Goal: Find specific page/section: Find specific page/section

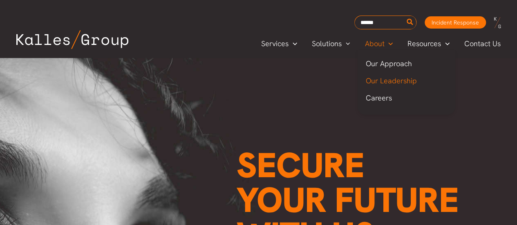
click at [383, 75] on link "Our Leadership" at bounding box center [406, 80] width 98 height 17
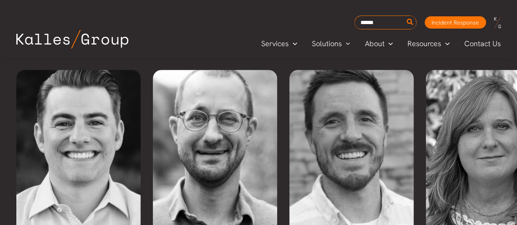
scroll to position [1881, 0]
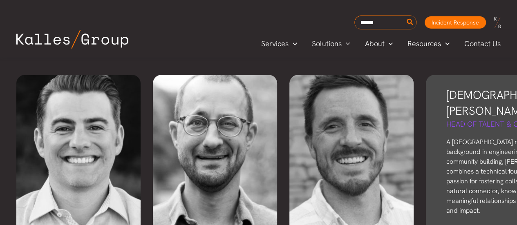
click at [460, 96] on div "[DEMOGRAPHIC_DATA][PERSON_NAME] Head of Talent & Community A [GEOGRAPHIC_DATA] …" at bounding box center [511, 162] width 170 height 174
click at [467, 87] on h3 "[DEMOGRAPHIC_DATA][PERSON_NAME]" at bounding box center [510, 103] width 129 height 32
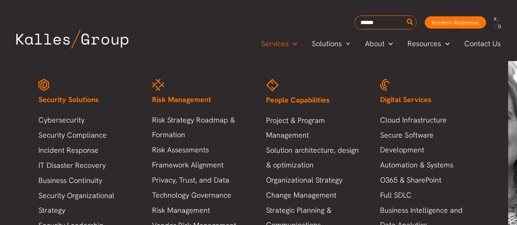
scroll to position [1887, 0]
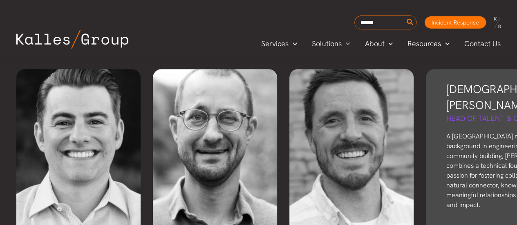
click at [469, 113] on h5 "Head of Talent & Community" at bounding box center [510, 118] width 129 height 10
click at [492, 113] on h5 "Head of Talent & Community" at bounding box center [510, 118] width 129 height 10
click at [486, 81] on h3 "[DEMOGRAPHIC_DATA][PERSON_NAME]" at bounding box center [510, 97] width 129 height 32
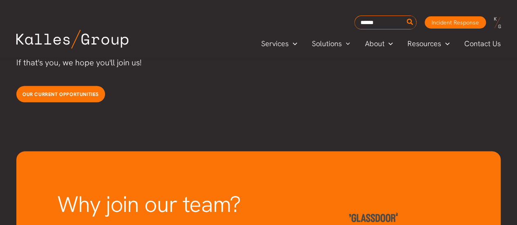
scroll to position [2381, 0]
